Goal: Obtain resource: Download file/media

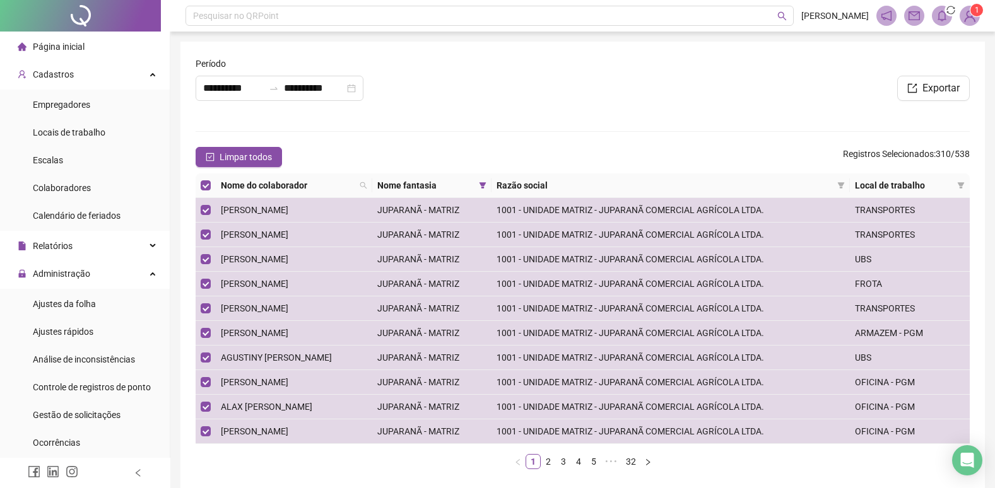
scroll to position [189, 0]
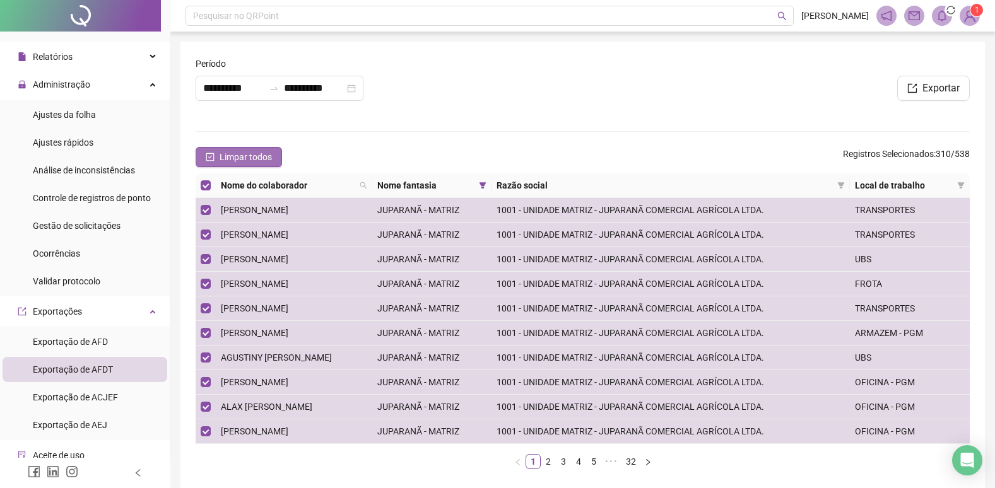
click at [208, 156] on icon "check-square" at bounding box center [210, 157] width 9 height 9
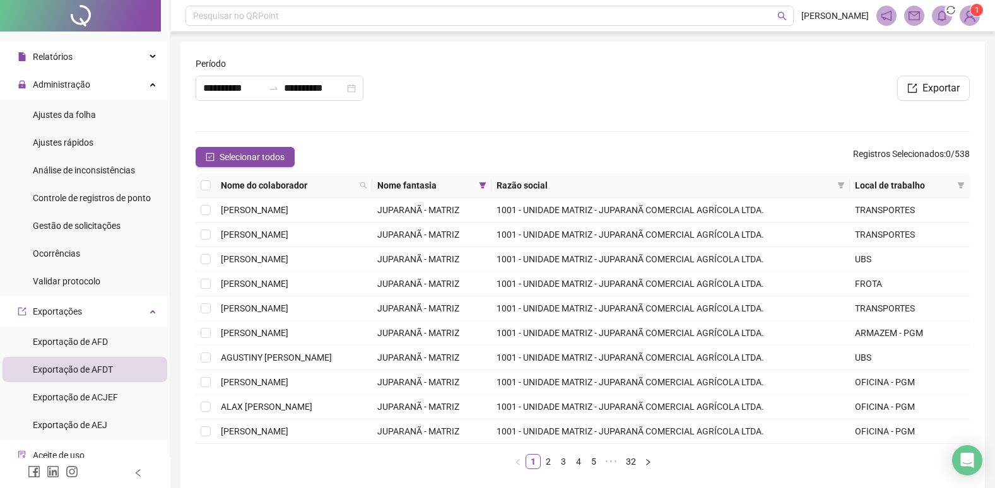
click at [107, 372] on span "Exportação de AFDT" at bounding box center [73, 370] width 80 height 10
click at [104, 368] on span "Exportação de AFDT" at bounding box center [73, 370] width 80 height 10
click at [64, 339] on span "Exportação de AFD" at bounding box center [70, 342] width 75 height 10
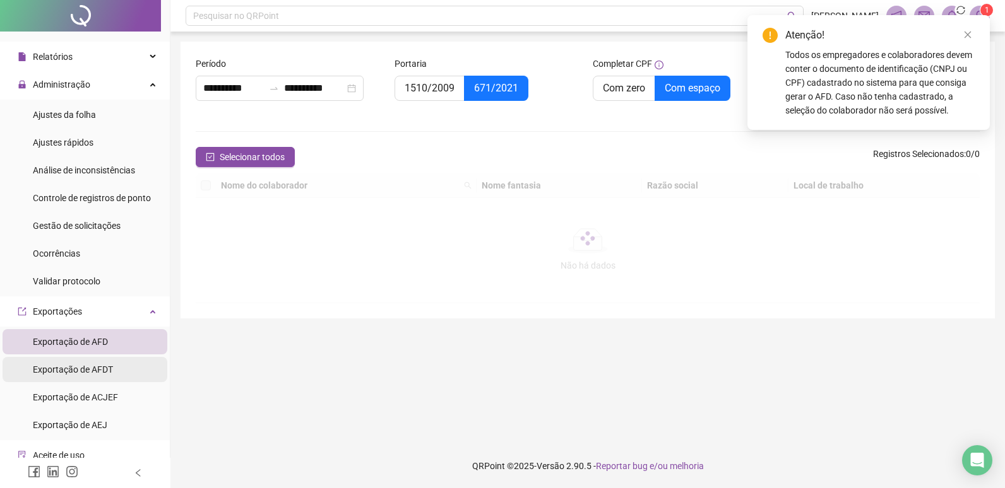
click at [75, 368] on span "Exportação de AFDT" at bounding box center [73, 370] width 80 height 10
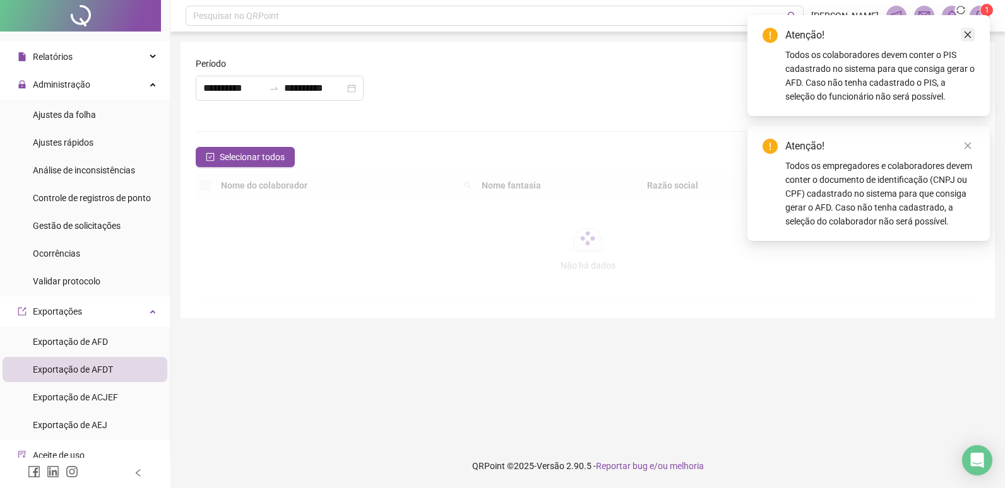
click at [967, 36] on icon "close" at bounding box center [967, 34] width 9 height 9
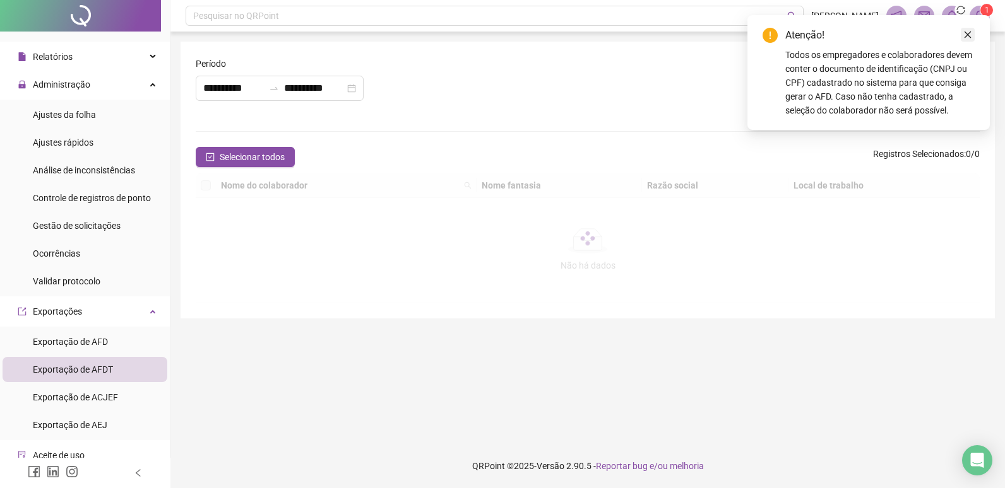
click at [964, 36] on icon "close" at bounding box center [967, 34] width 9 height 9
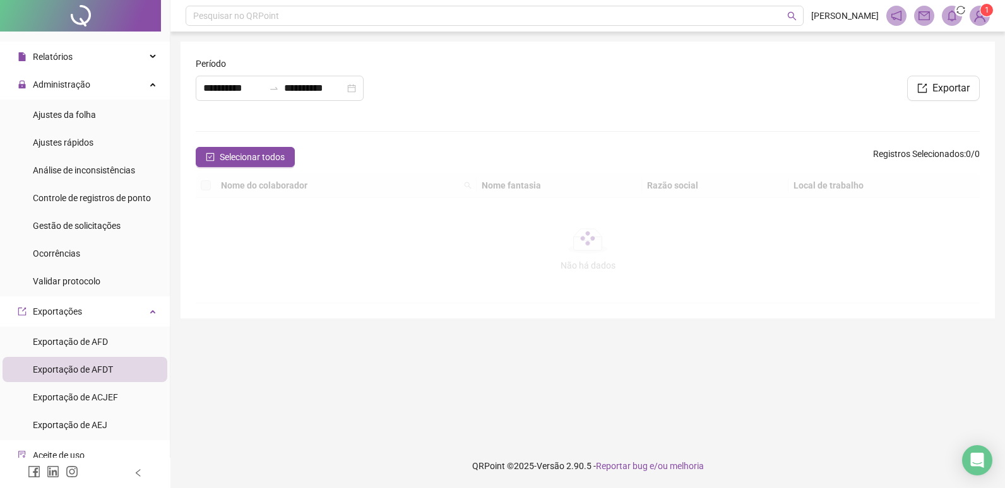
type input "**********"
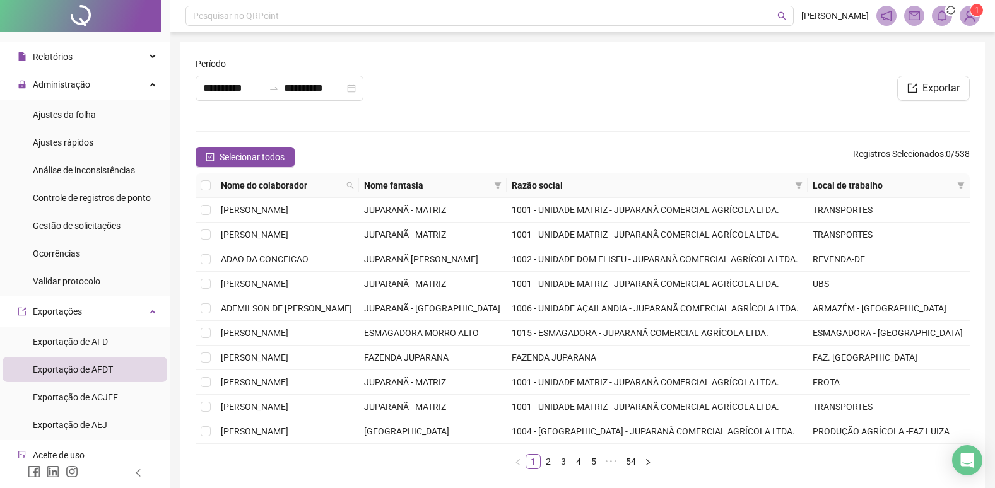
scroll to position [189, 0]
